Goal: Information Seeking & Learning: Learn about a topic

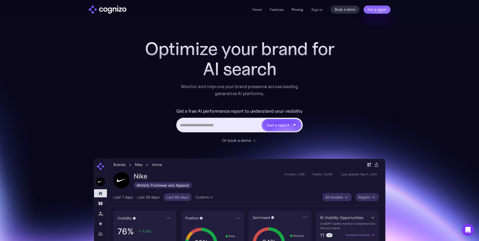
click at [302, 10] on link "Pricing" at bounding box center [298, 9] width 12 height 5
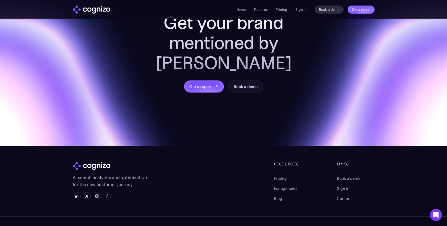
scroll to position [1991, 0]
click at [263, 8] on link "Features" at bounding box center [261, 9] width 14 height 5
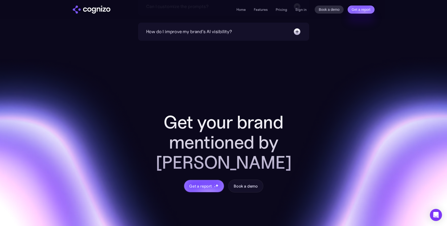
scroll to position [1604, 0]
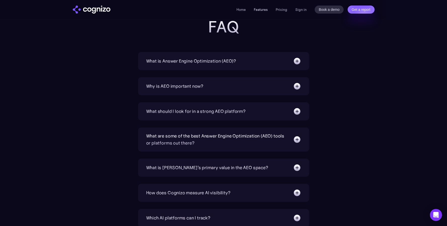
click at [266, 9] on link "Features" at bounding box center [261, 9] width 14 height 5
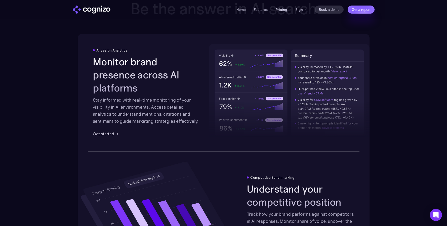
click at [282, 11] on link "Pricing" at bounding box center [282, 9] width 12 height 5
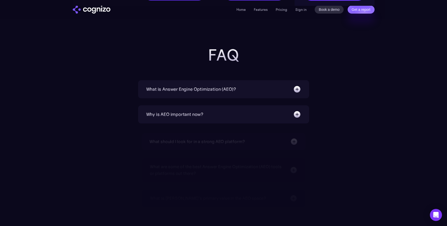
scroll to position [1102, 0]
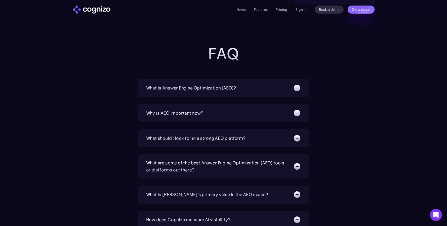
click at [233, 120] on div "Why is AEO important now? With increasing reliance on generative AI chatbots fo…" at bounding box center [223, 113] width 171 height 18
click at [296, 116] on img at bounding box center [297, 113] width 8 height 8
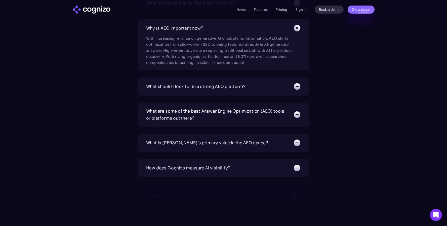
scroll to position [1230, 0]
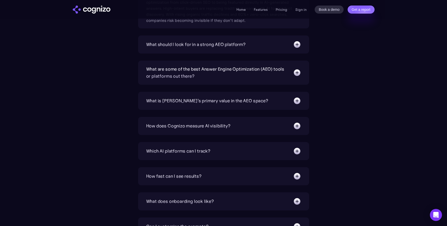
click at [299, 126] on img at bounding box center [297, 126] width 8 height 8
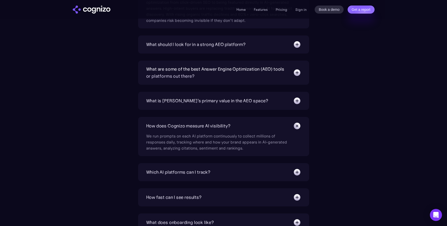
click at [299, 126] on img at bounding box center [296, 125] width 11 height 11
